Goal: Navigation & Orientation: Find specific page/section

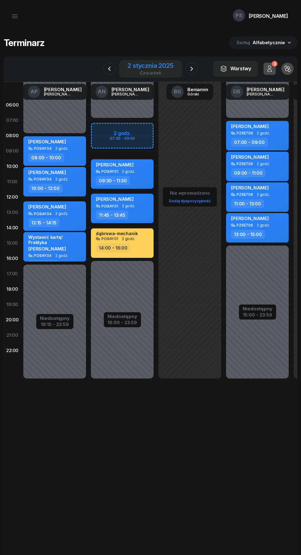
click at [152, 66] on div "2 stycznia 2025" at bounding box center [150, 66] width 46 height 6
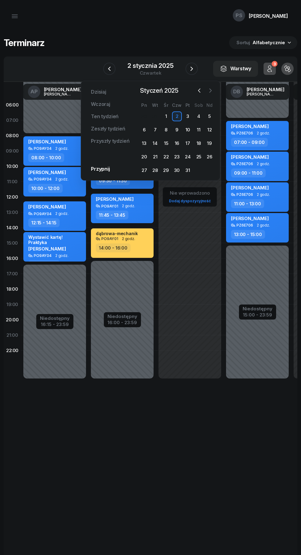
click at [214, 92] on button "button" at bounding box center [210, 90] width 9 height 9
click at [210, 91] on icon "button" at bounding box center [210, 91] width 6 height 6
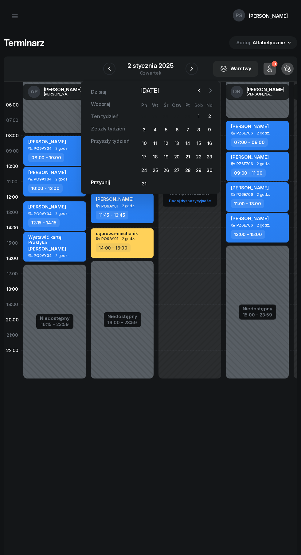
click at [210, 91] on icon "button" at bounding box center [210, 91] width 6 height 6
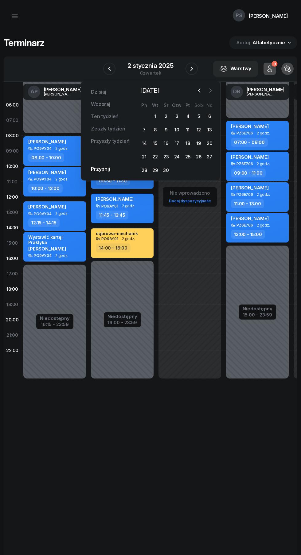
click at [210, 91] on icon "button" at bounding box center [210, 91] width 6 height 6
click at [218, 93] on div "Dzisiaj Wczoraj Ten tydzień Zeszły tydzień Przyszły tydzień Przypnij Maj 2025 2…" at bounding box center [150, 131] width 139 height 100
click at [211, 91] on icon "button" at bounding box center [210, 91] width 6 height 6
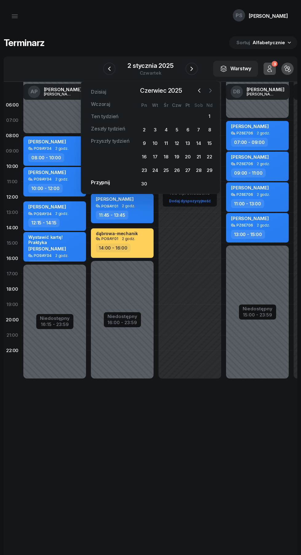
click at [210, 91] on icon "button" at bounding box center [210, 91] width 6 height 6
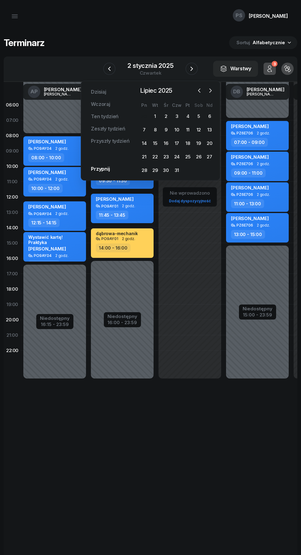
click at [219, 92] on div "Dzisiaj Wczoraj Ten tydzień Zeszły tydzień Przyszły tydzień Przypnij Lipiec 202…" at bounding box center [150, 131] width 139 height 100
click at [210, 91] on icon "button" at bounding box center [210, 91] width 6 height 6
click at [212, 93] on icon "button" at bounding box center [210, 91] width 6 height 6
click at [210, 91] on icon "button" at bounding box center [210, 91] width 6 height 6
click at [201, 92] on icon "button" at bounding box center [199, 91] width 6 height 6
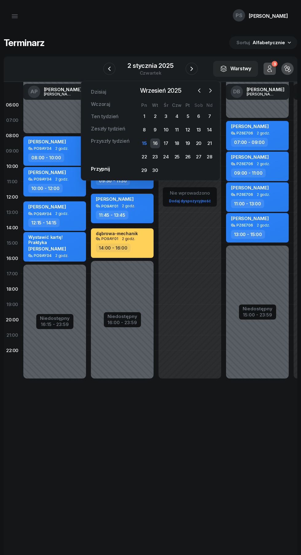
click at [155, 143] on div "16" at bounding box center [155, 144] width 10 height 10
